Goal: Transaction & Acquisition: Obtain resource

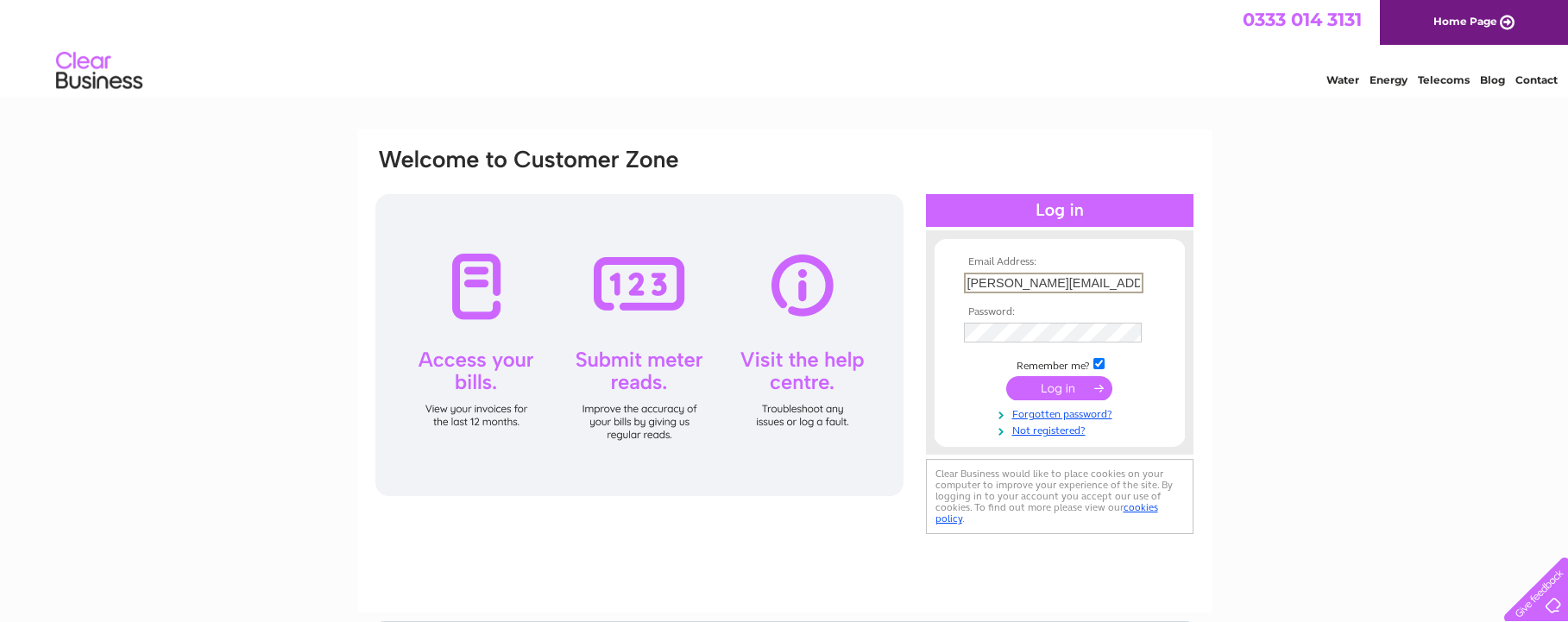
type input "steve@militarymarekting.co.uk"
click at [1059, 387] on input "submit" at bounding box center [1059, 388] width 106 height 24
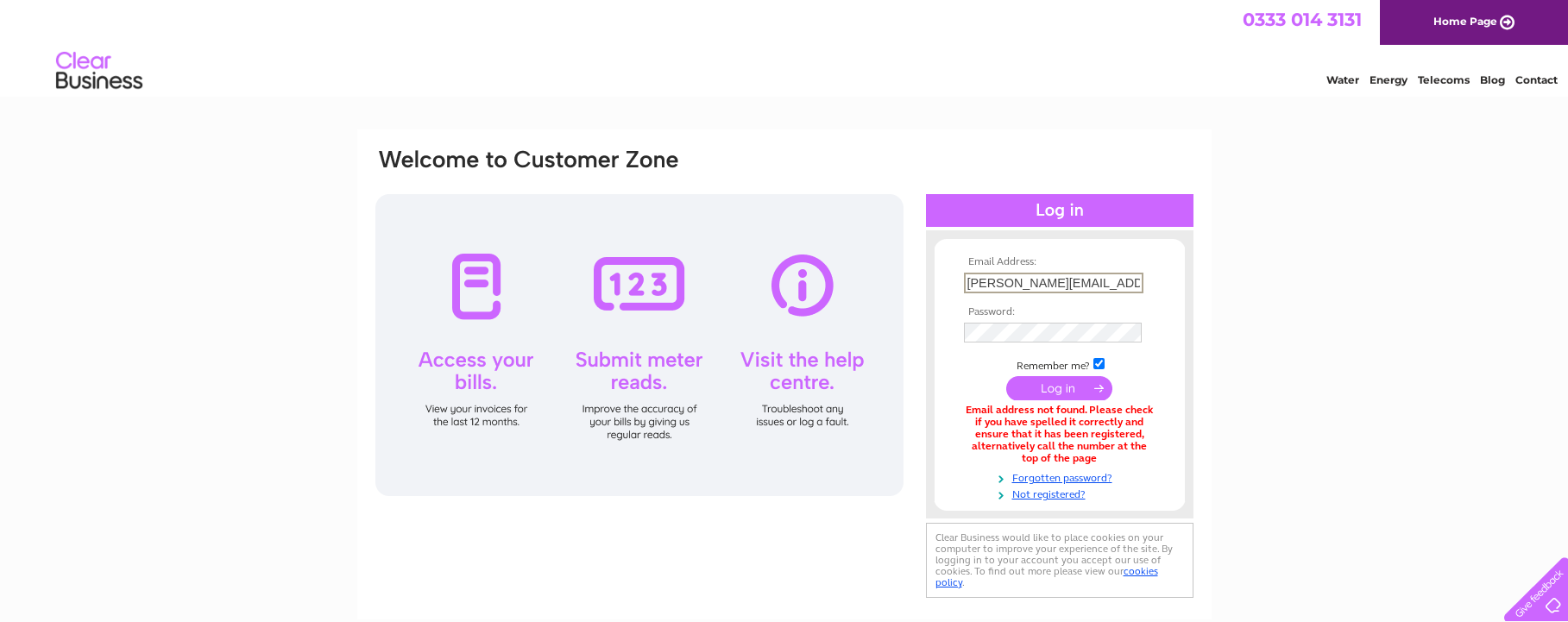
type input "steve@militarymarketing.co.uk"
click at [1320, 342] on div "Email Address: steve@militarymarketing.co.uk Password:" at bounding box center [784, 521] width 1568 height 783
click at [1059, 387] on input "submit" at bounding box center [1059, 388] width 106 height 24
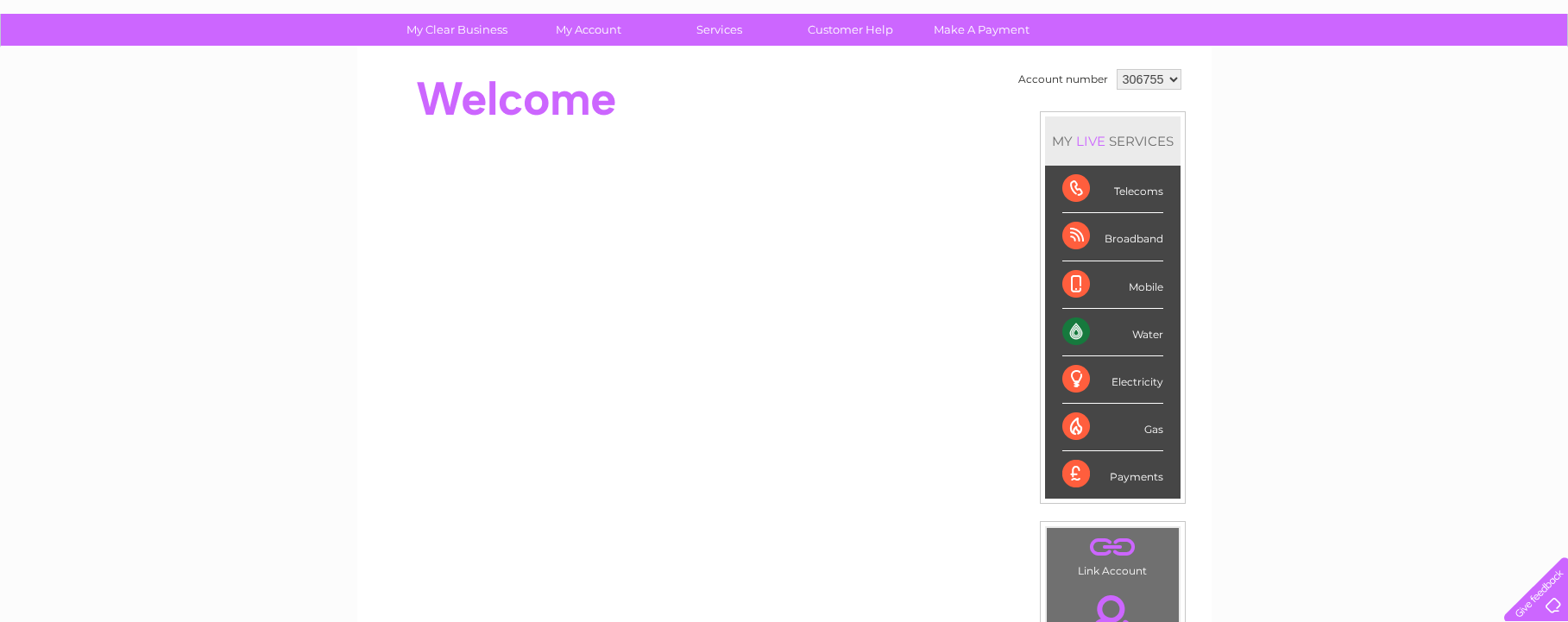
scroll to position [53, 0]
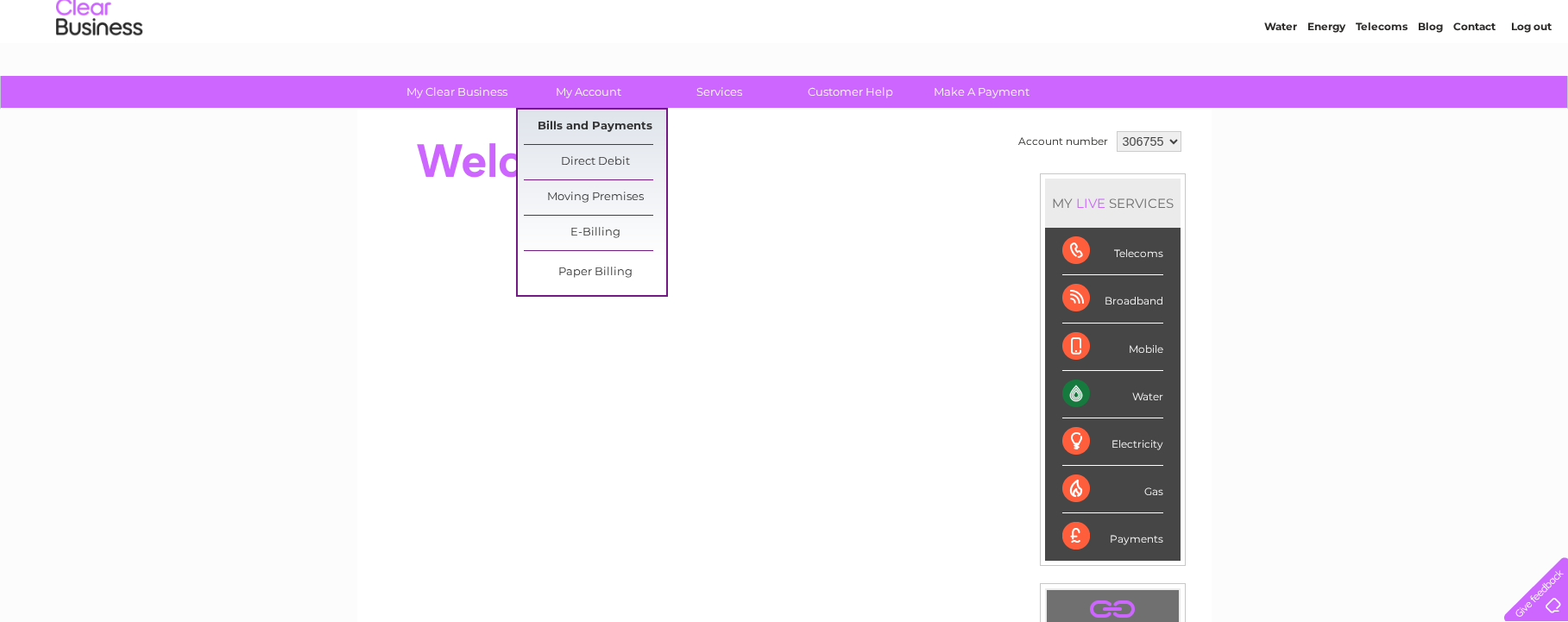
click at [601, 123] on link "Bills and Payments" at bounding box center [595, 127] width 142 height 34
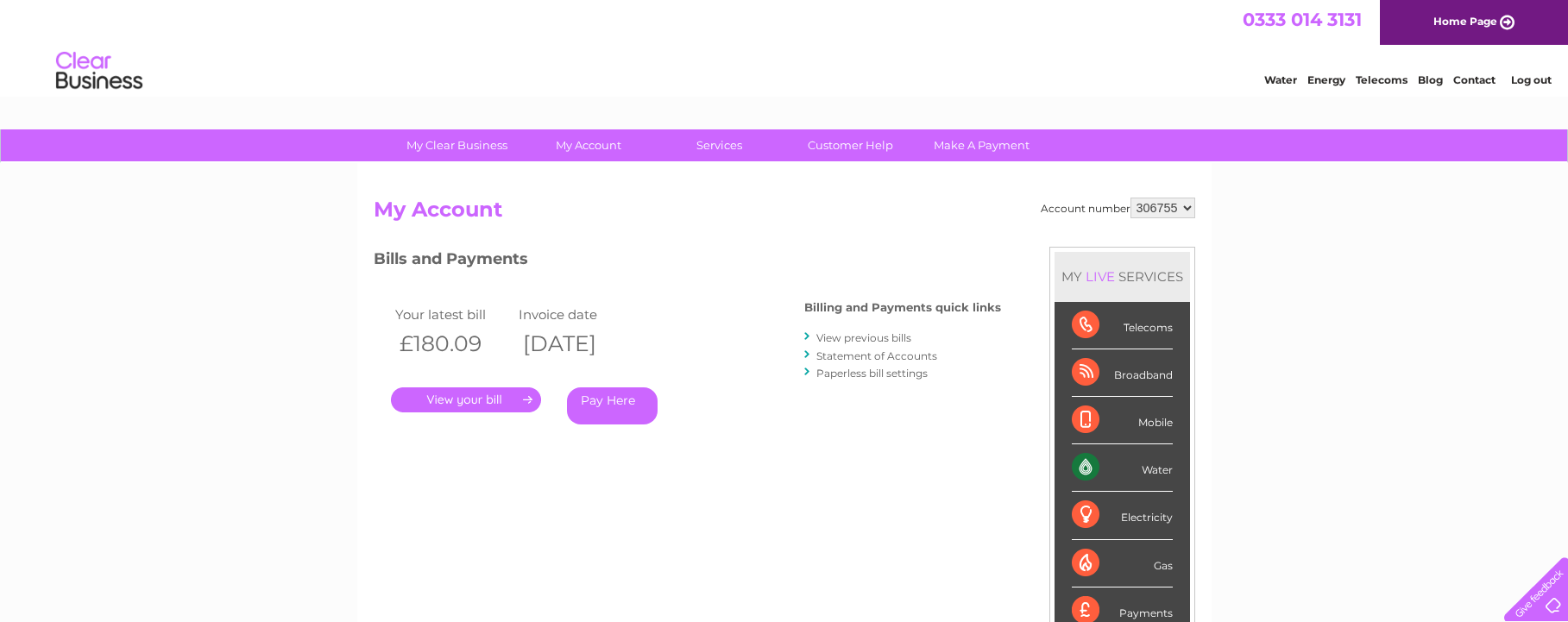
click at [468, 394] on link "." at bounding box center [466, 400] width 151 height 25
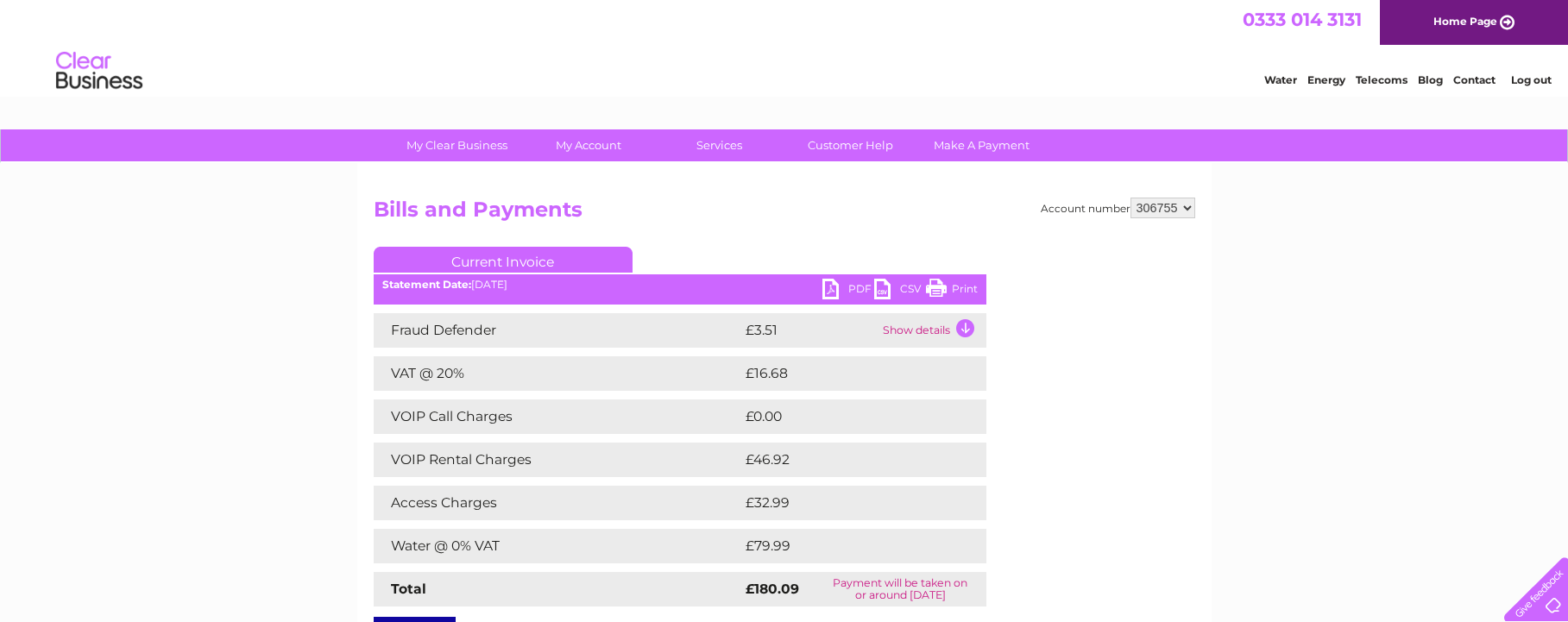
click at [957, 287] on link "Print" at bounding box center [951, 291] width 51 height 25
click at [860, 286] on link "PDF" at bounding box center [848, 291] width 51 height 25
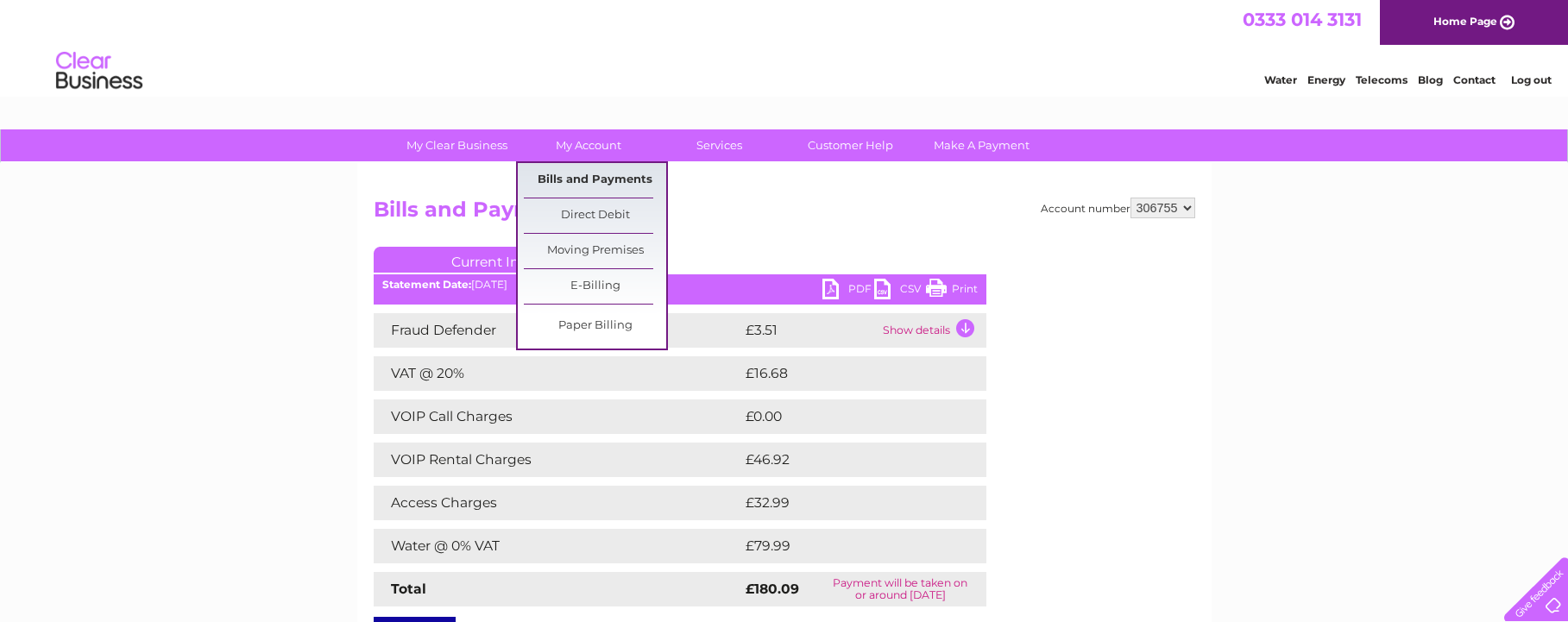
click at [612, 172] on link "Bills and Payments" at bounding box center [595, 180] width 142 height 34
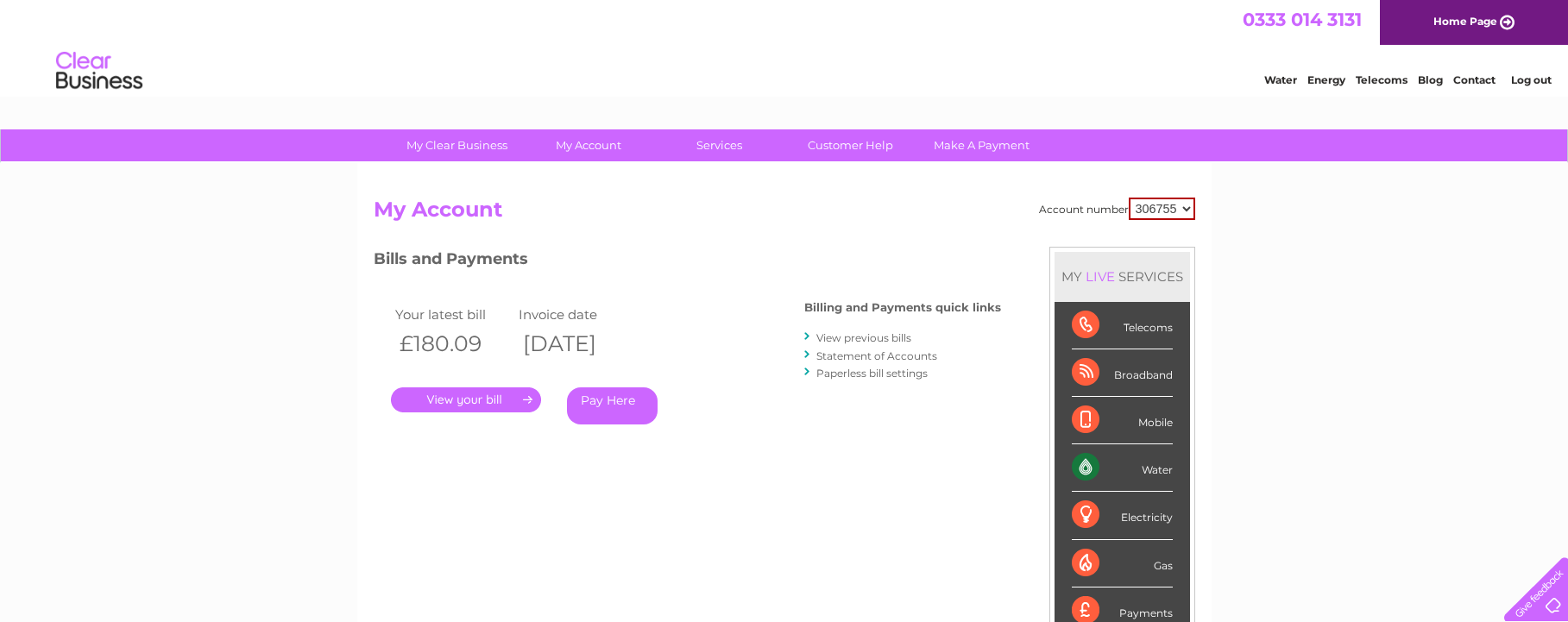
click at [891, 340] on link "View previous bills" at bounding box center [864, 338] width 95 height 13
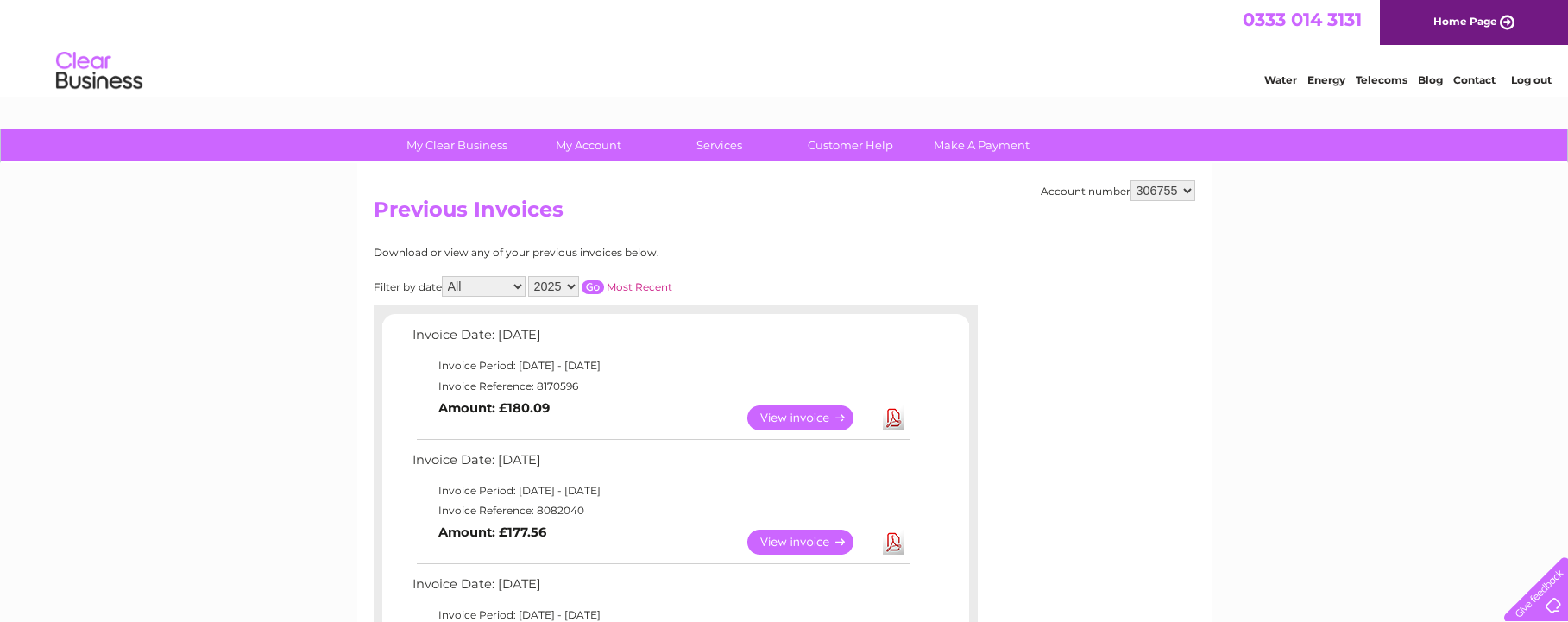
click at [821, 536] on link "View" at bounding box center [811, 543] width 127 height 25
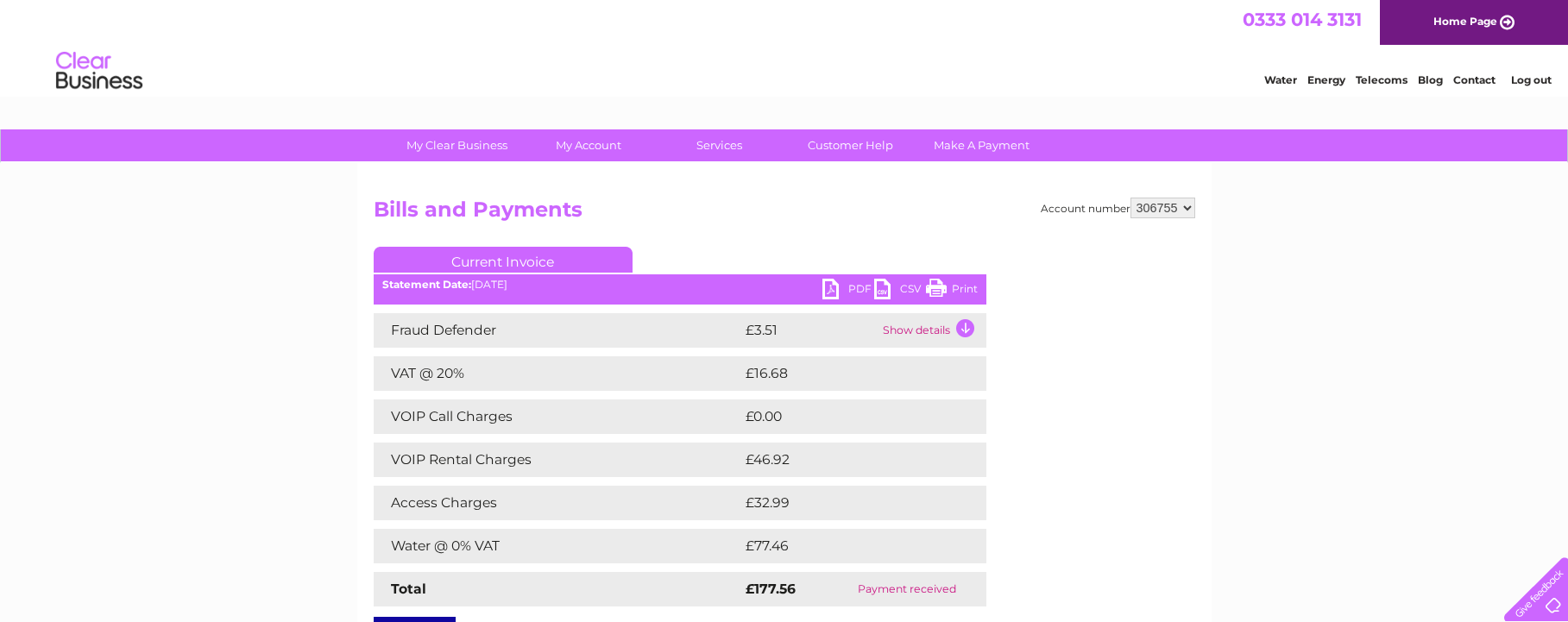
click at [846, 285] on link "PDF" at bounding box center [848, 291] width 51 height 25
click at [852, 283] on link "PDF" at bounding box center [848, 291] width 51 height 25
